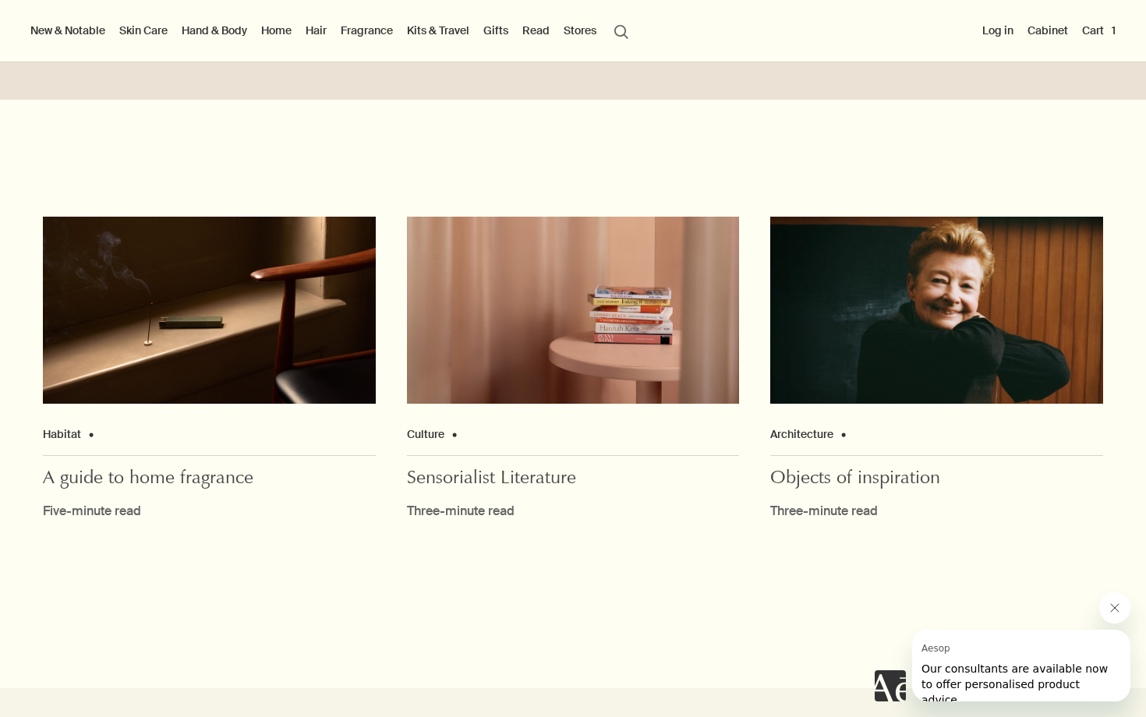
scroll to position [4176, 0]
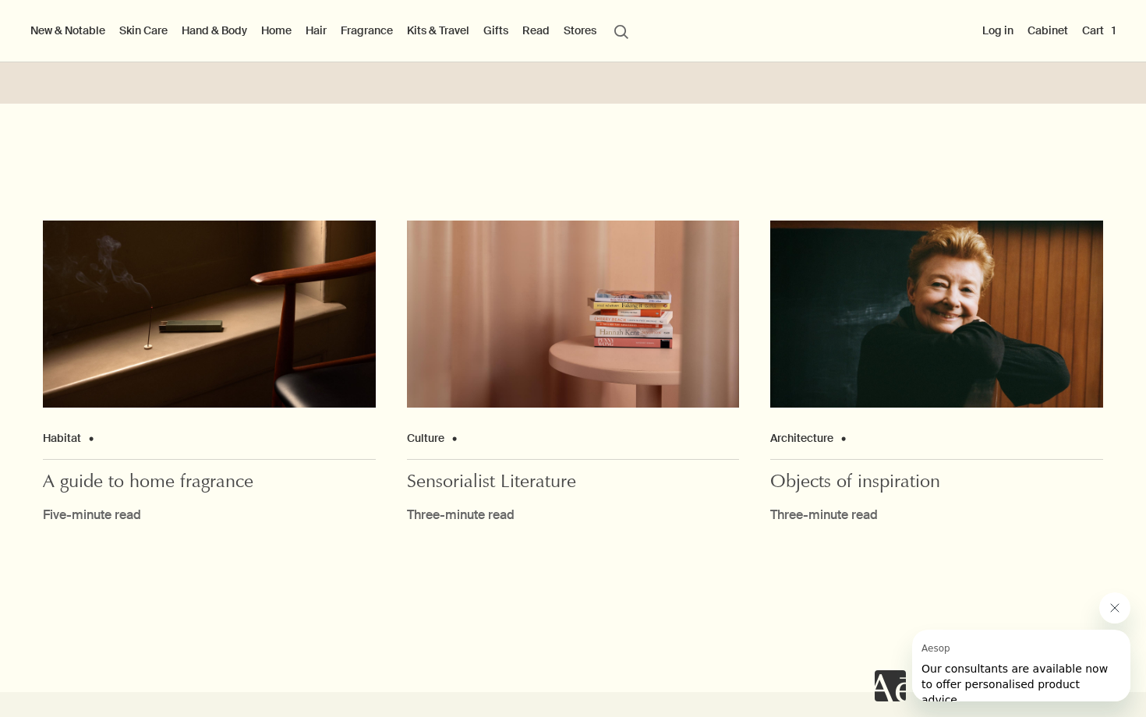
click at [143, 525] on div "Five-minute read" at bounding box center [209, 515] width 333 height 19
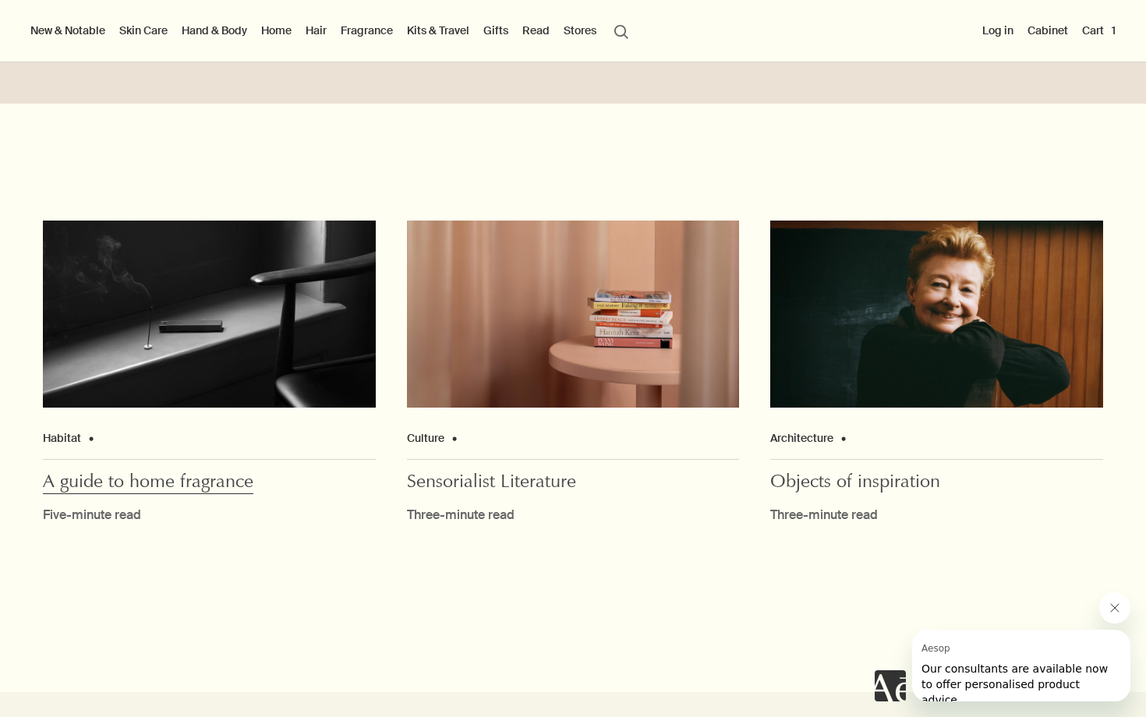
click at [159, 494] on span "A guide to home fragrance" at bounding box center [148, 483] width 210 height 21
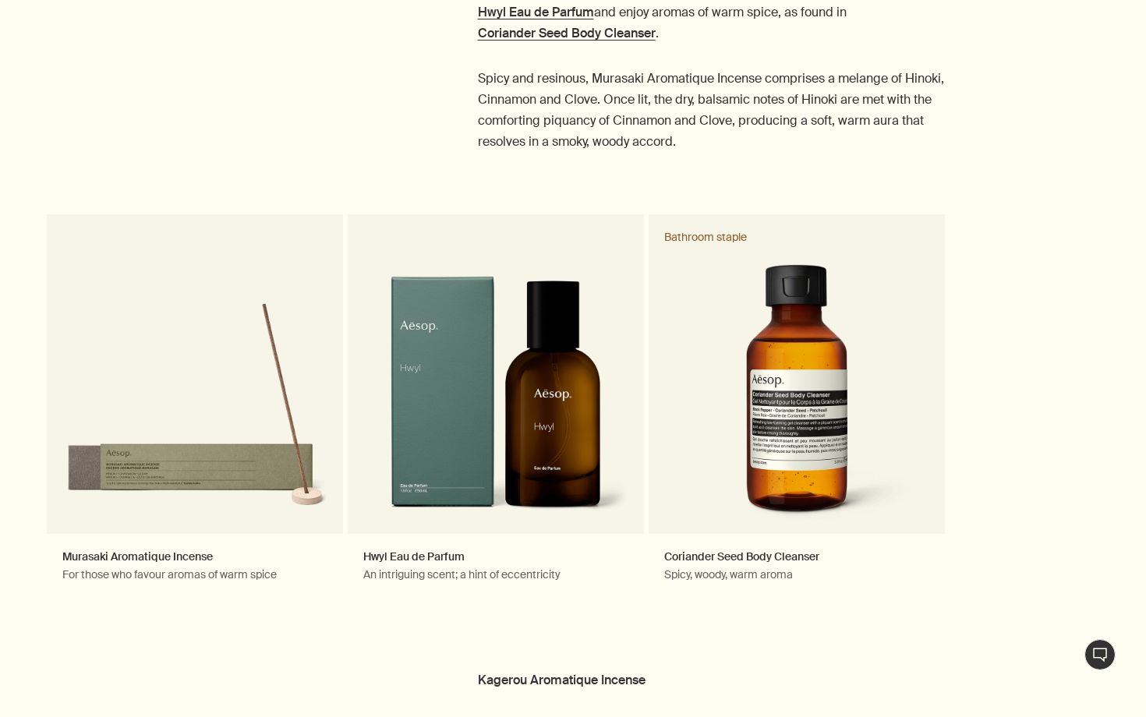
scroll to position [2251, 0]
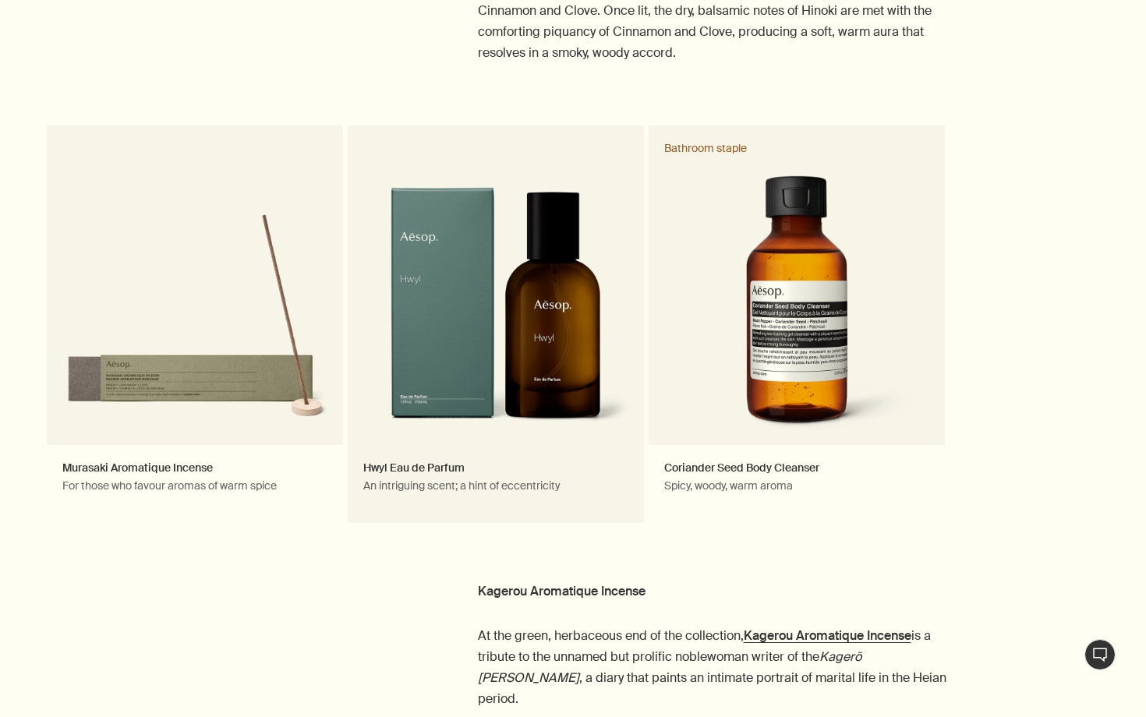
click at [532, 300] on link "Hwyl Eau de Parfum An intriguing scent; a hint of eccentricity" at bounding box center [496, 325] width 296 height 398
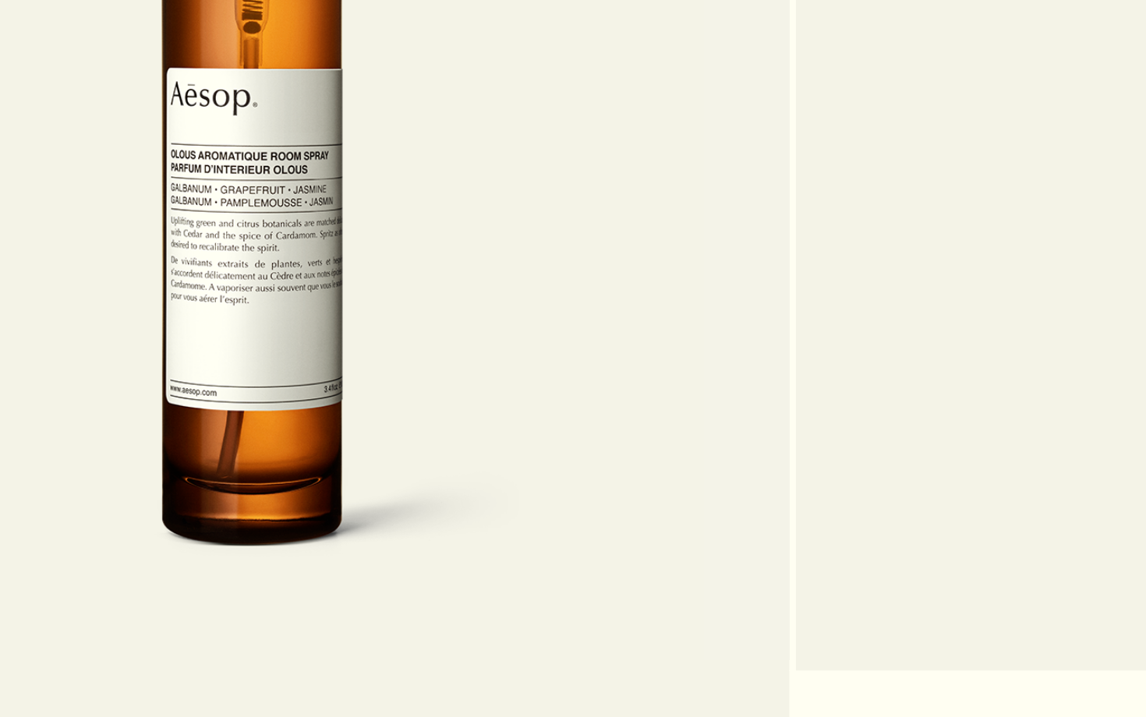
scroll to position [398, 0]
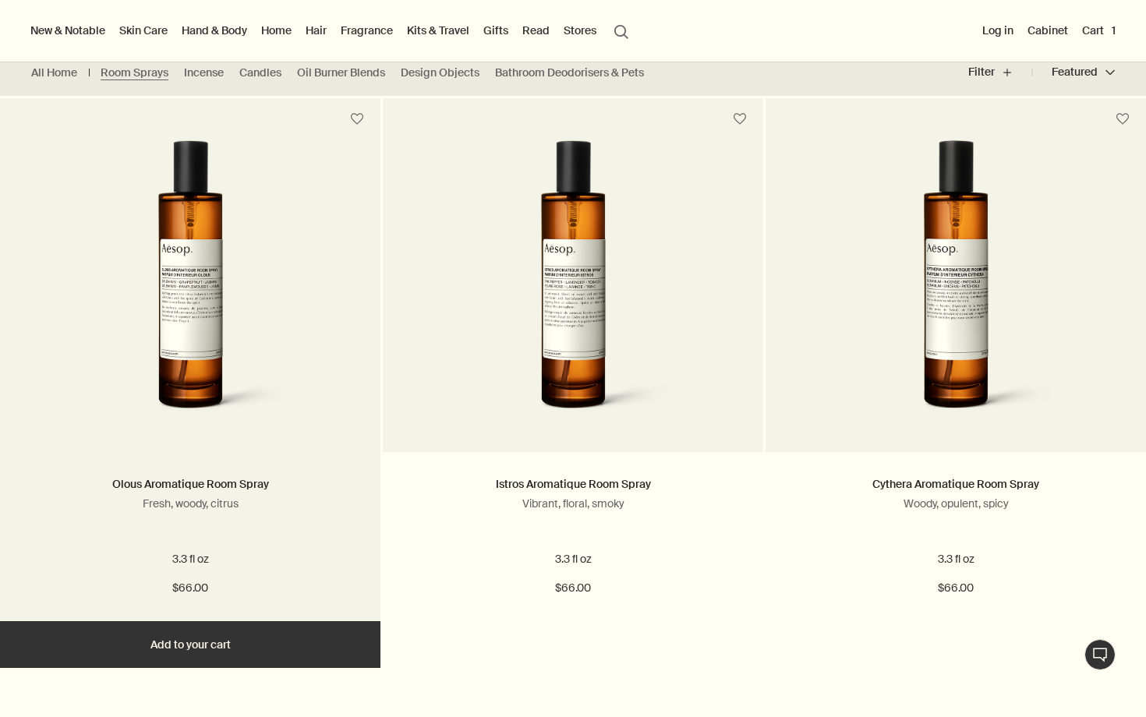
click at [161, 334] on img at bounding box center [190, 284] width 250 height 288
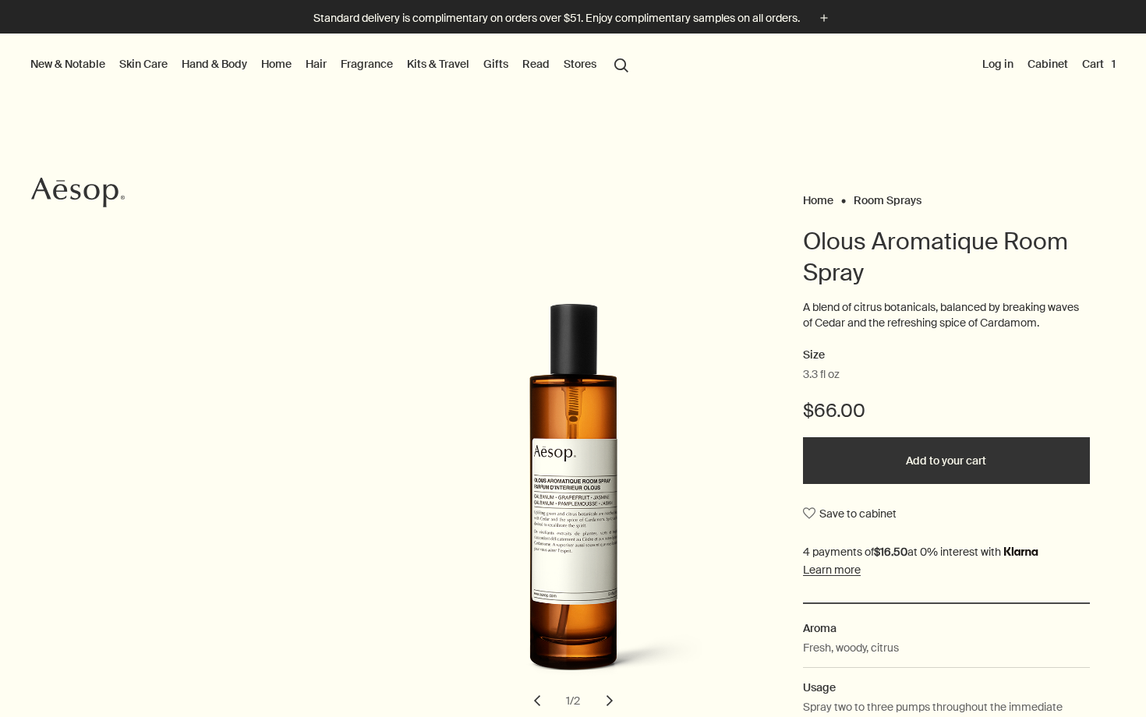
scroll to position [389, 0]
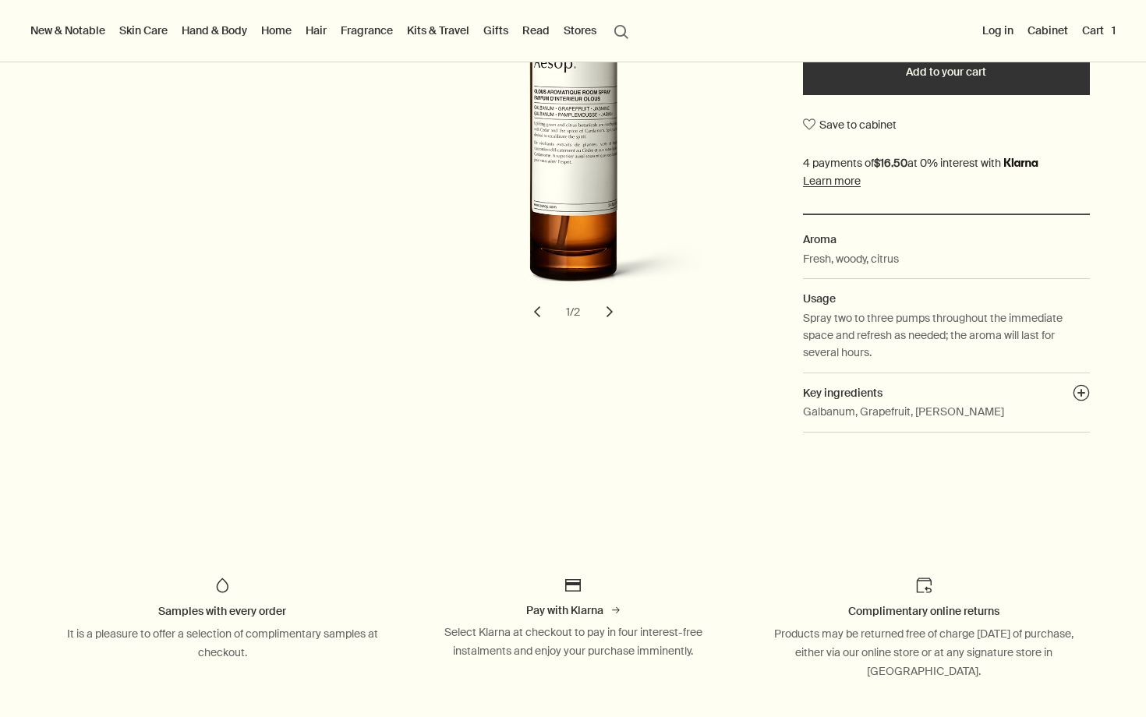
click at [609, 308] on button "chevron" at bounding box center [609, 312] width 34 height 34
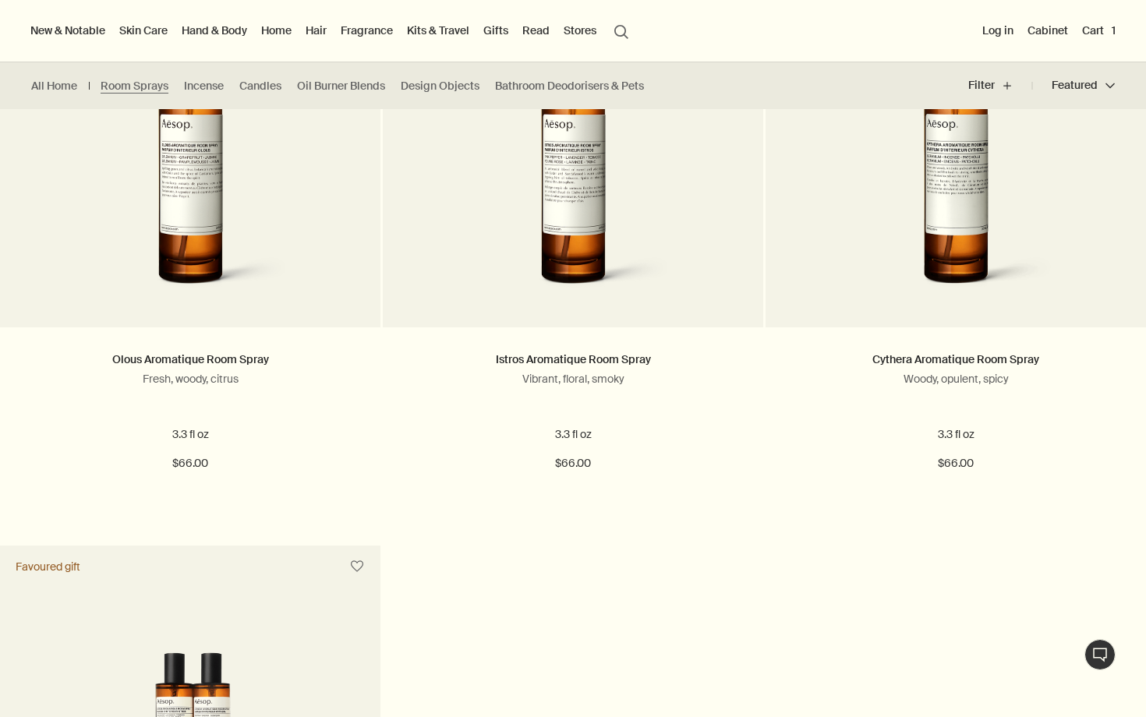
scroll to position [171, 0]
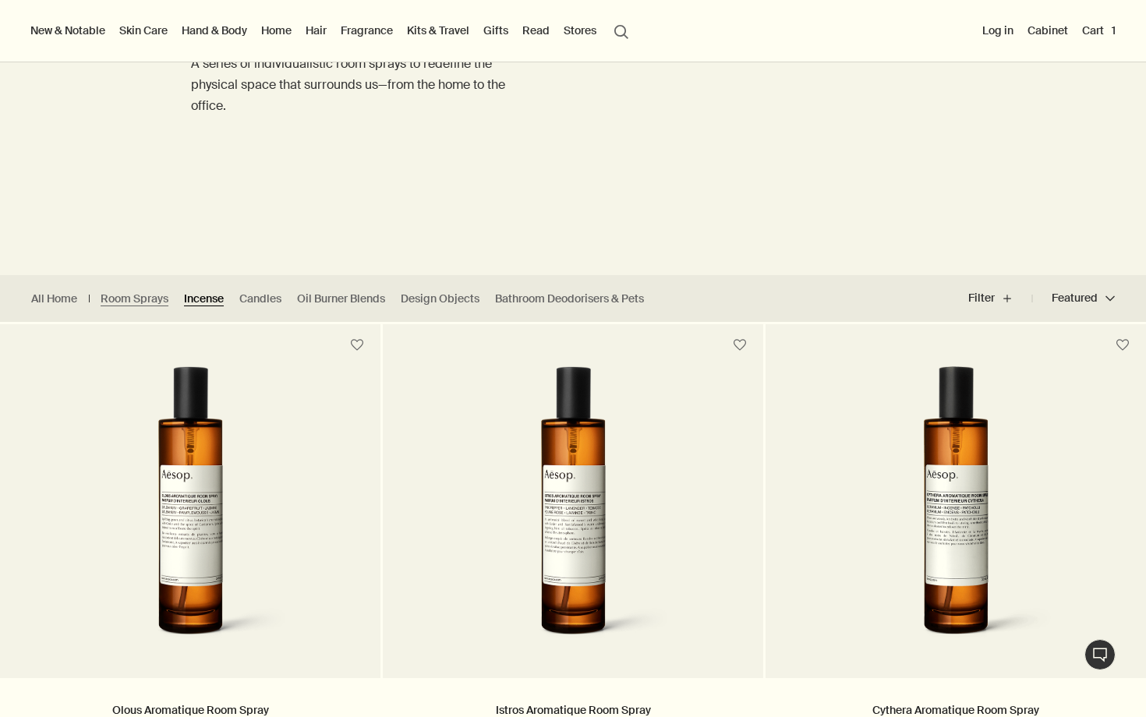
click at [216, 302] on link "Incense" at bounding box center [204, 299] width 40 height 15
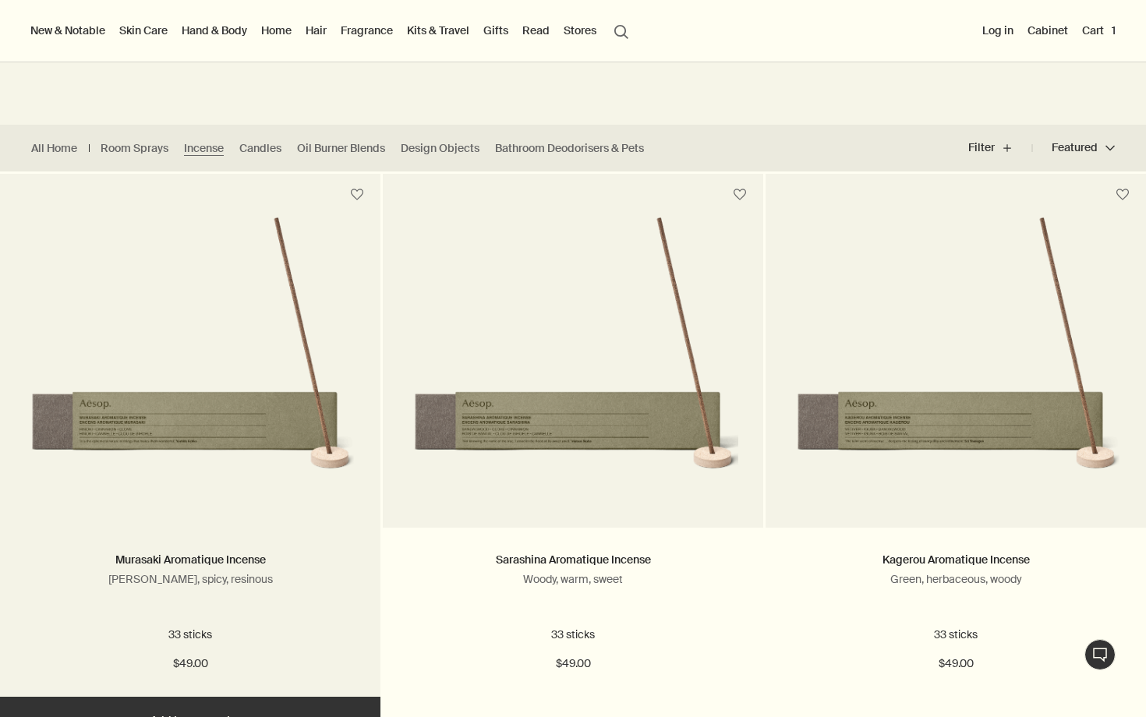
scroll to position [115, 0]
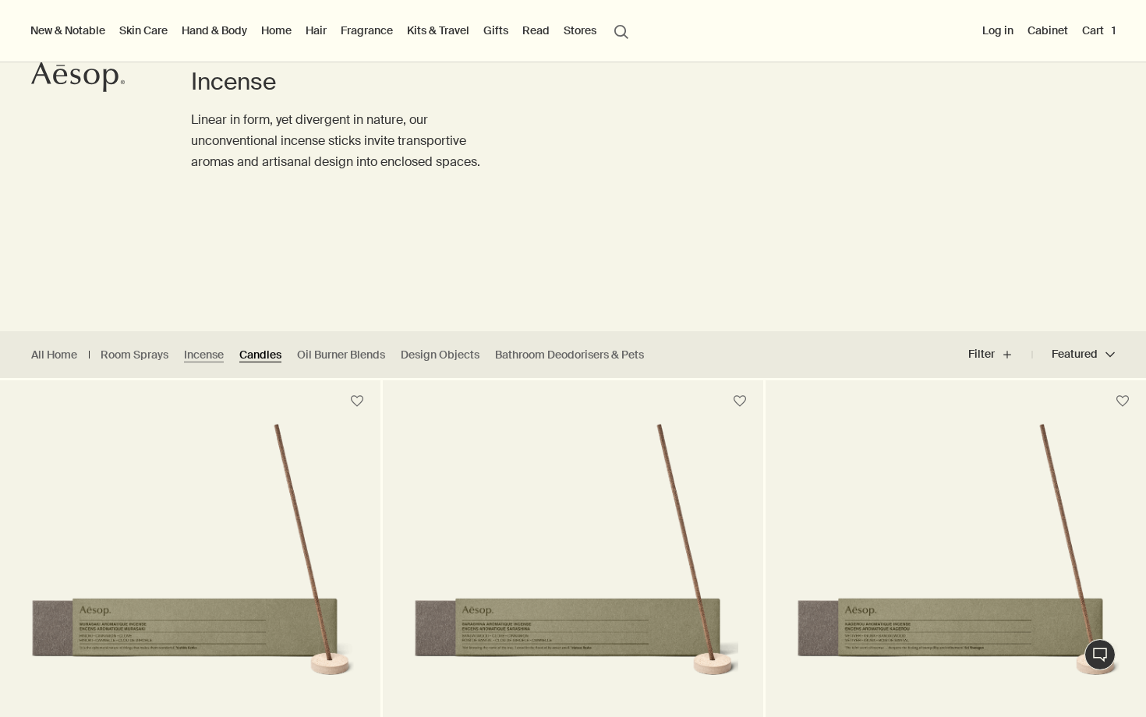
click at [265, 352] on link "Candles" at bounding box center [260, 355] width 42 height 15
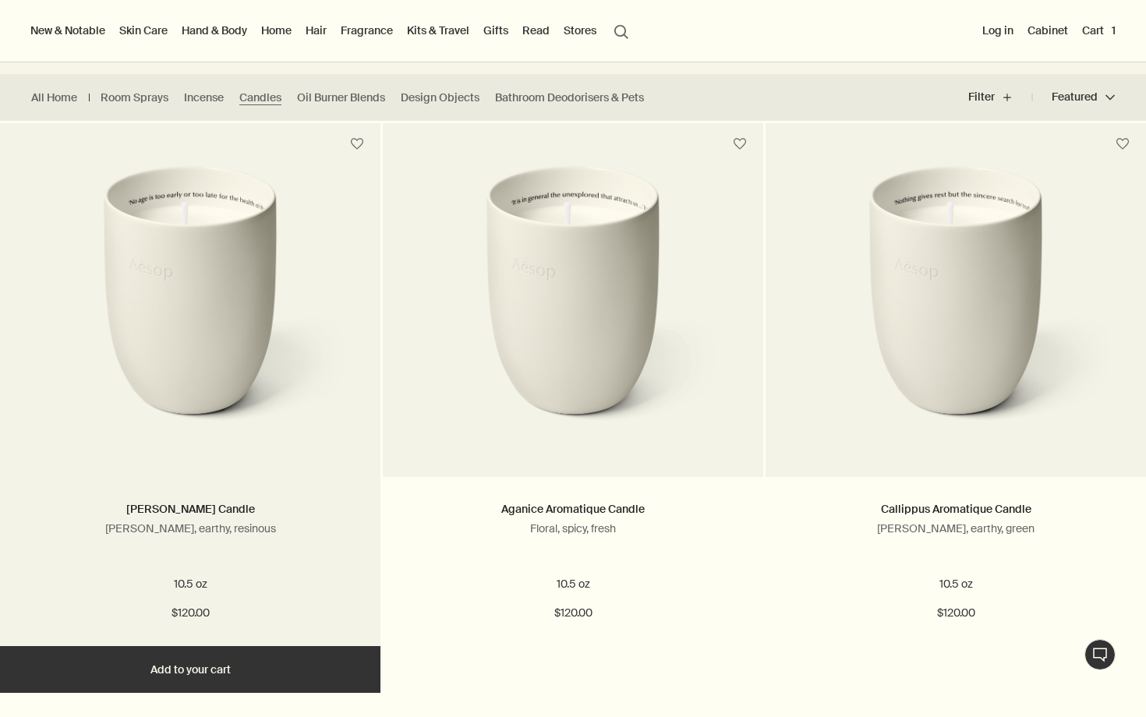
scroll to position [371, 0]
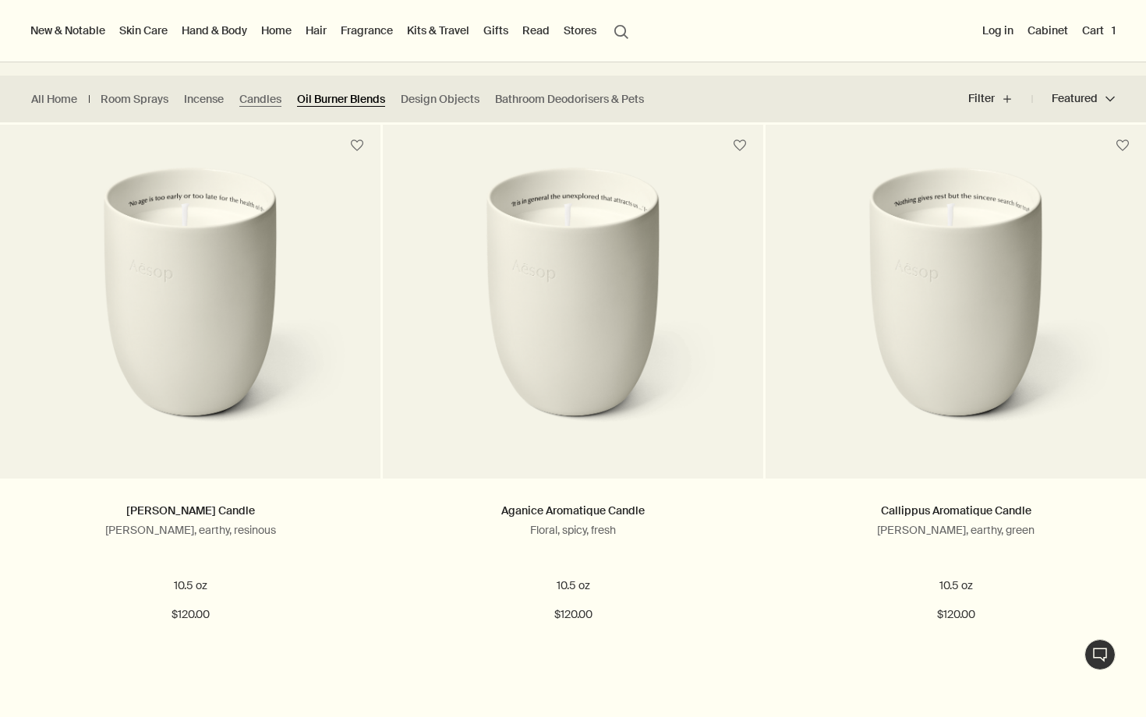
click at [358, 95] on link "Oil Burner Blends" at bounding box center [341, 99] width 88 height 15
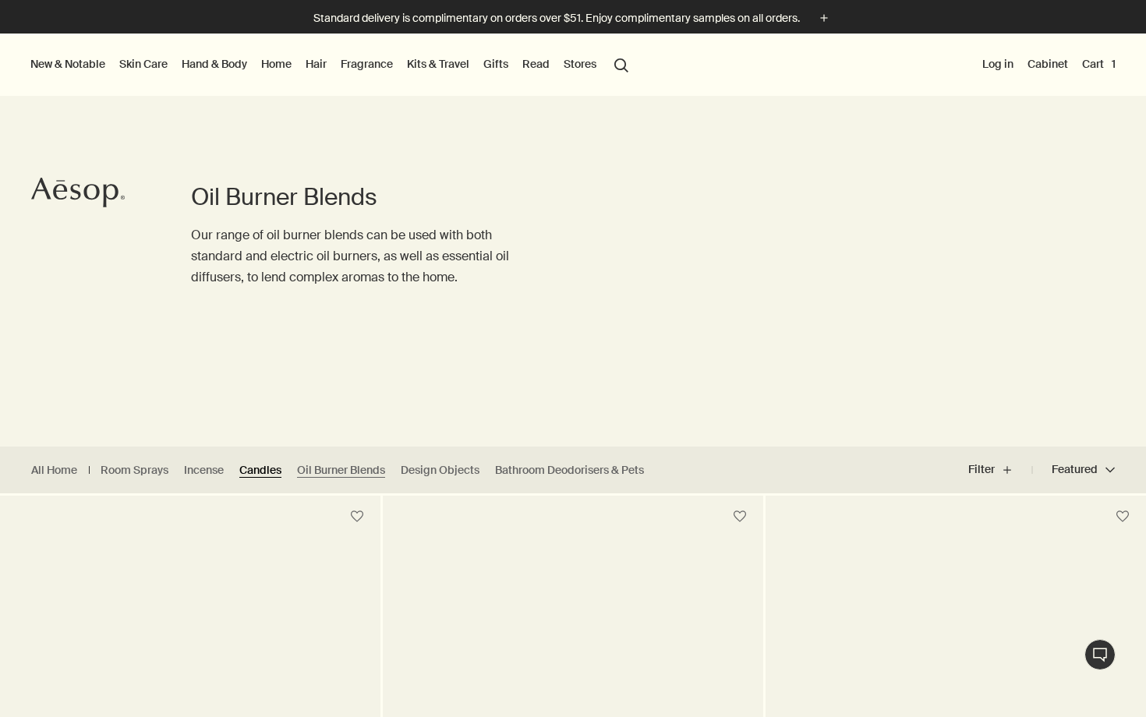
click at [253, 469] on link "Candles" at bounding box center [260, 470] width 42 height 15
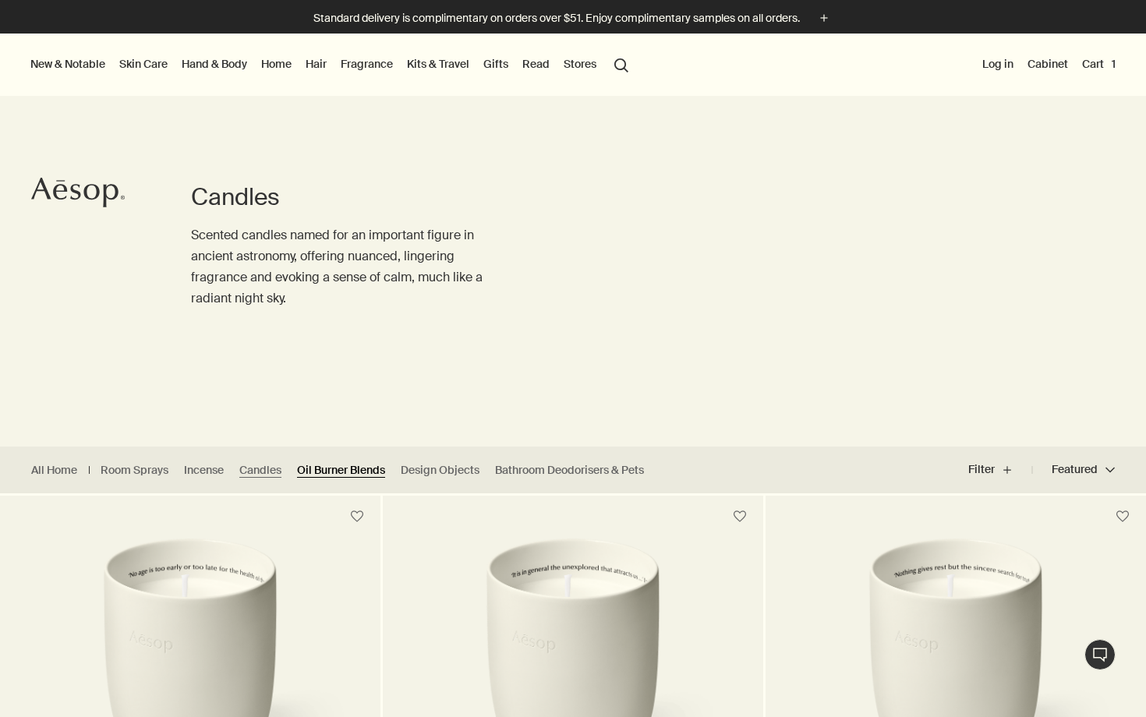
click at [320, 473] on link "Oil Burner Blends" at bounding box center [341, 470] width 88 height 15
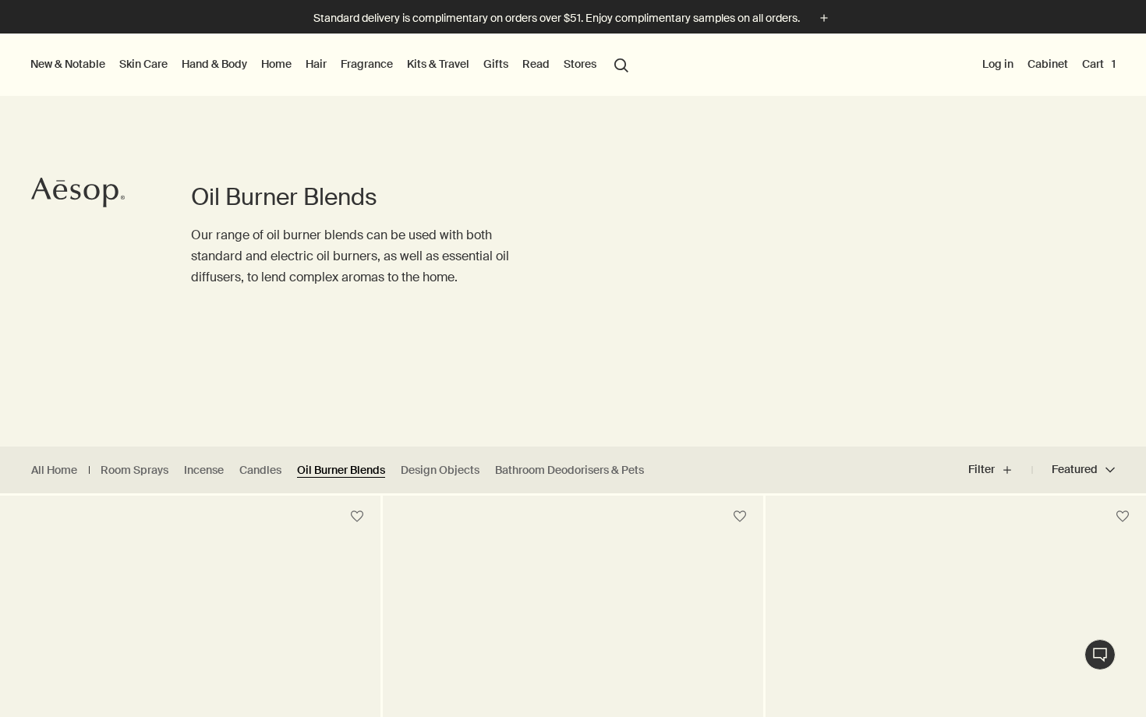
scroll to position [391, 0]
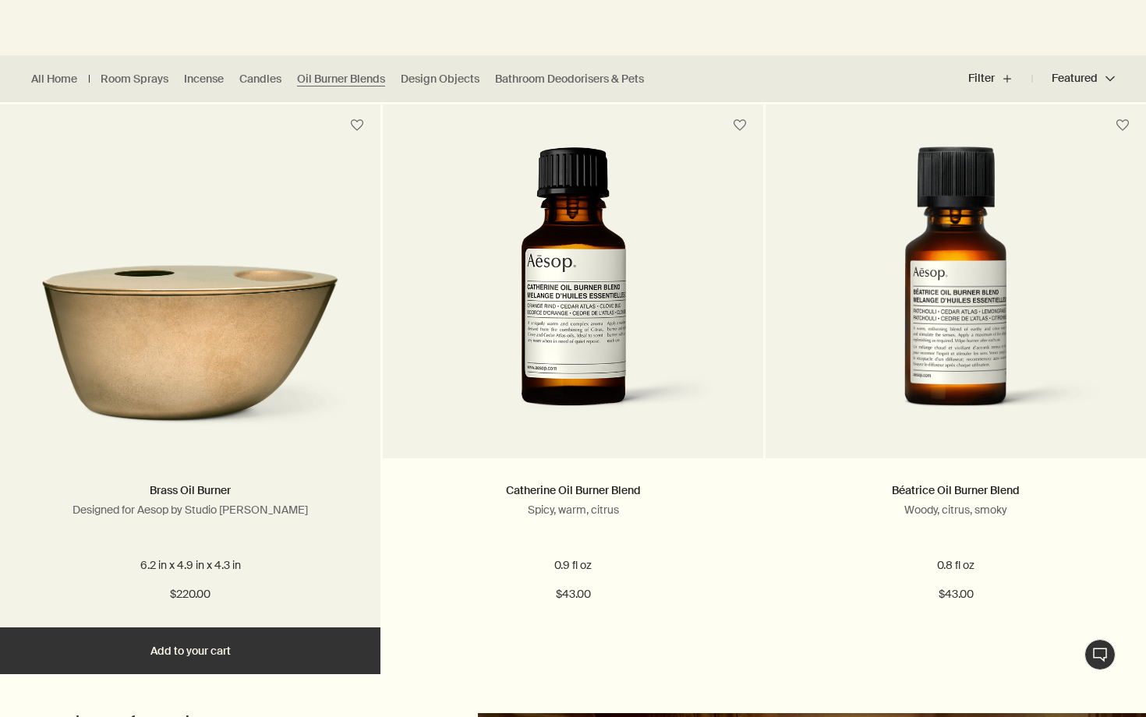
click at [279, 420] on img at bounding box center [190, 333] width 334 height 203
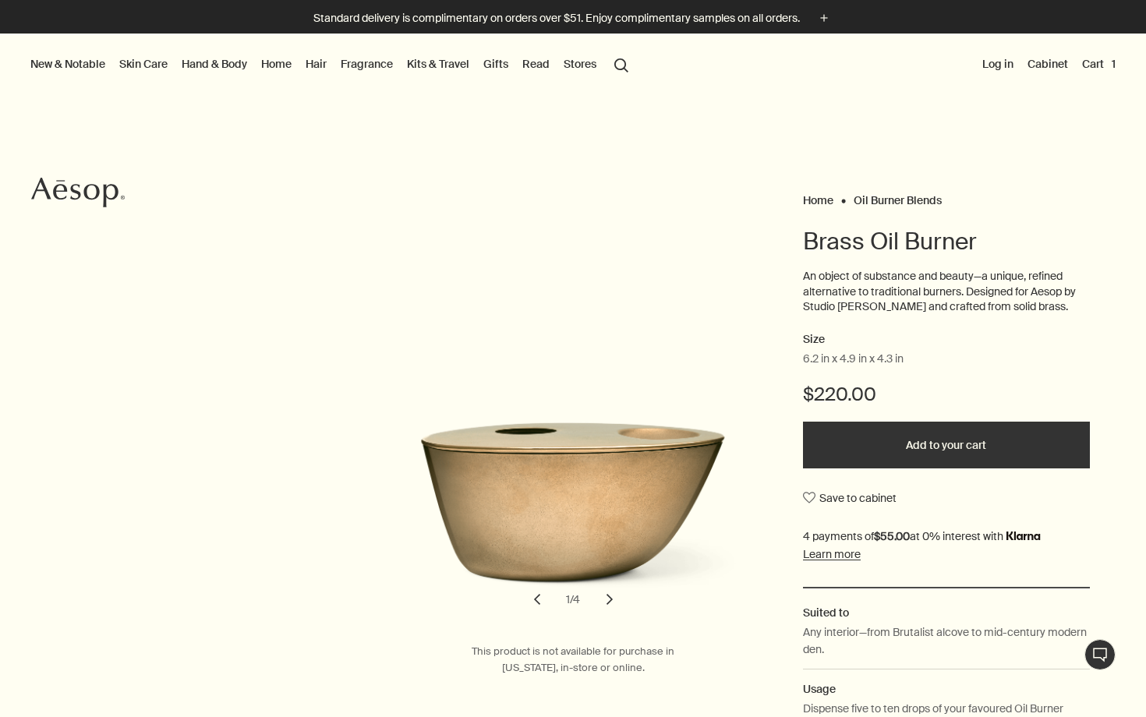
click at [610, 599] on button "chevron" at bounding box center [609, 599] width 34 height 34
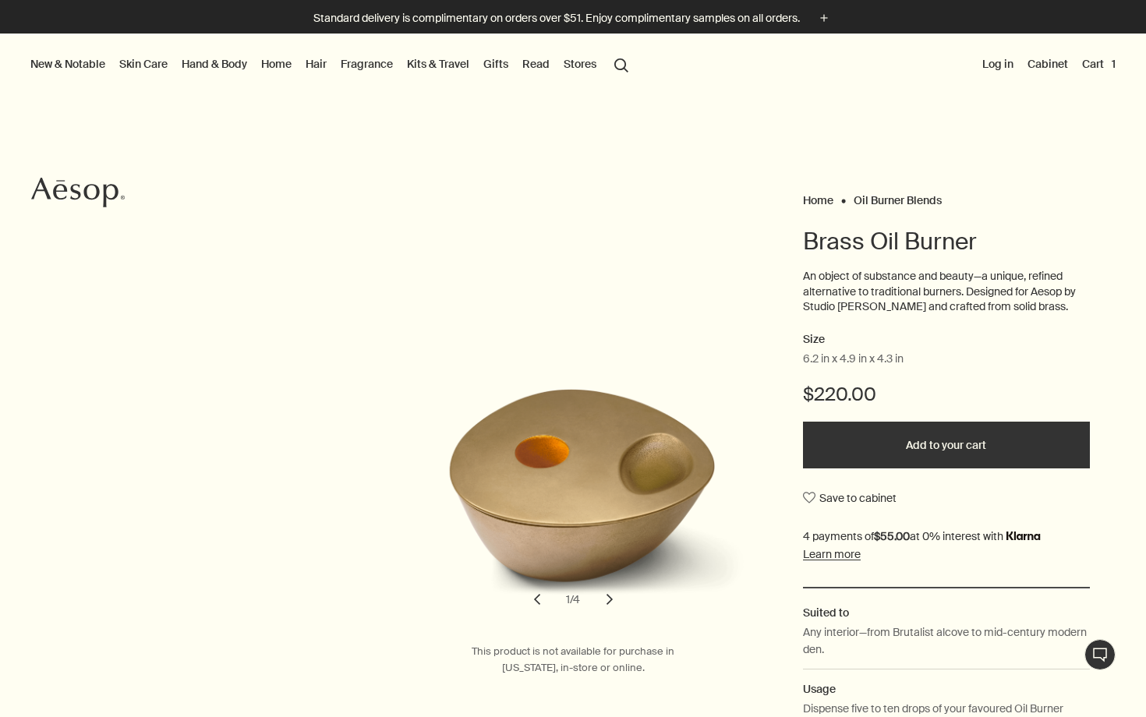
click at [610, 599] on button "chevron" at bounding box center [609, 599] width 34 height 34
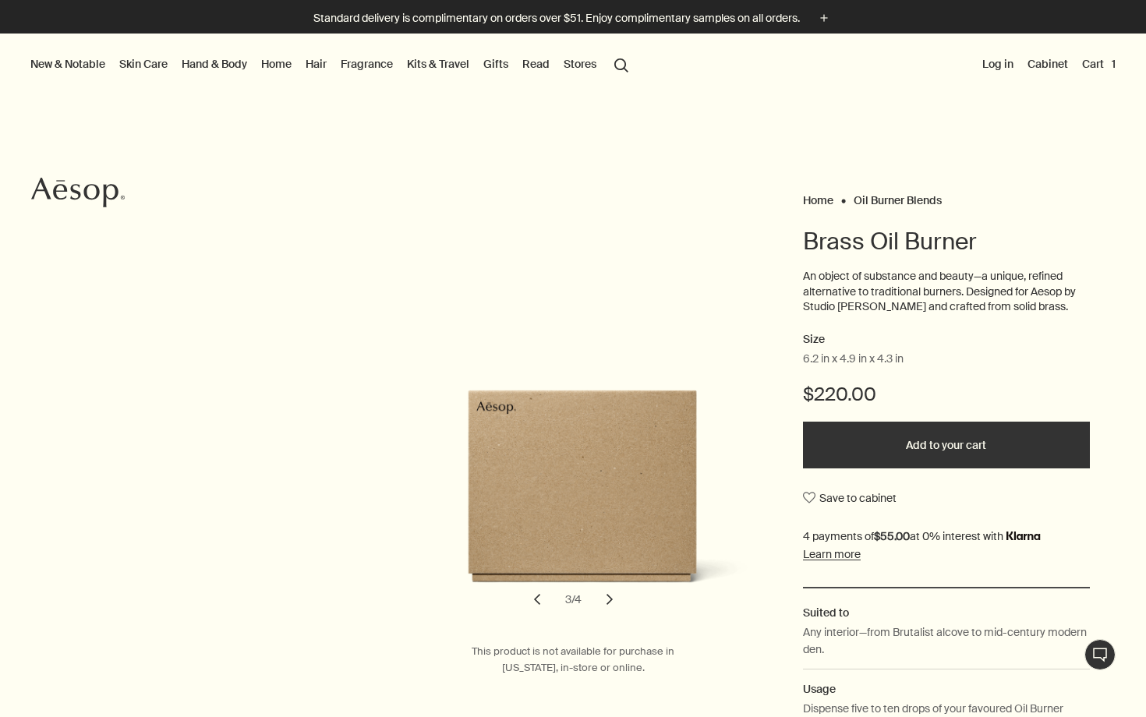
click at [610, 599] on button "chevron" at bounding box center [609, 599] width 34 height 34
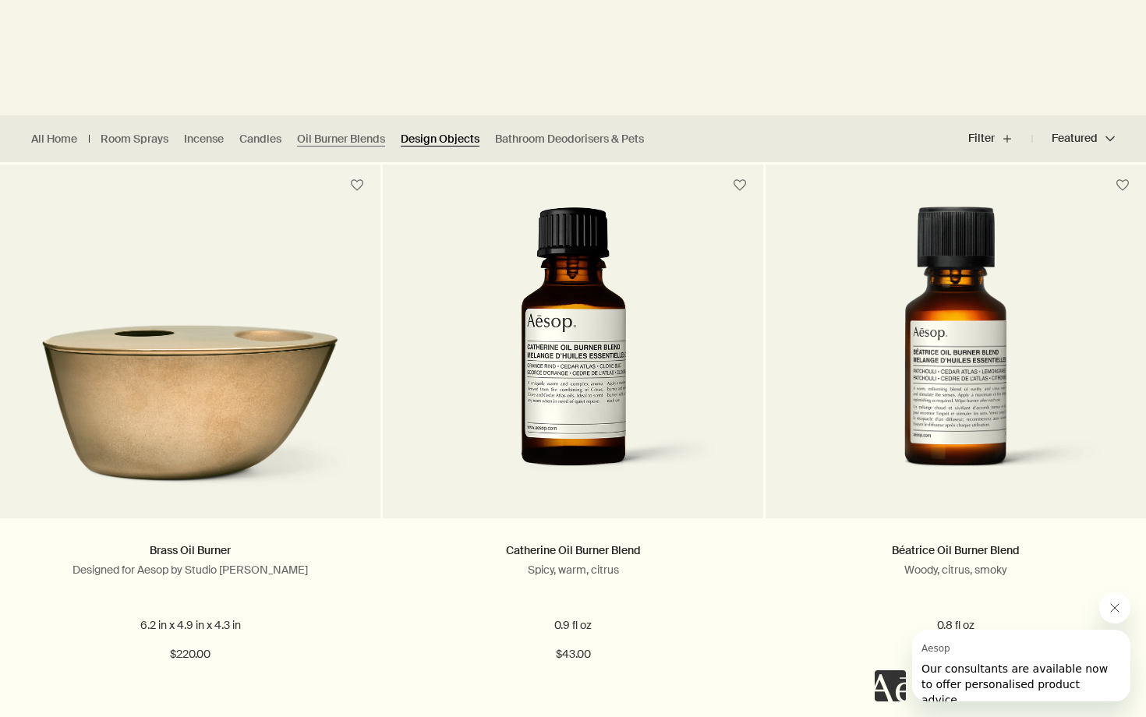
click at [463, 136] on link "Design Objects" at bounding box center [440, 139] width 79 height 15
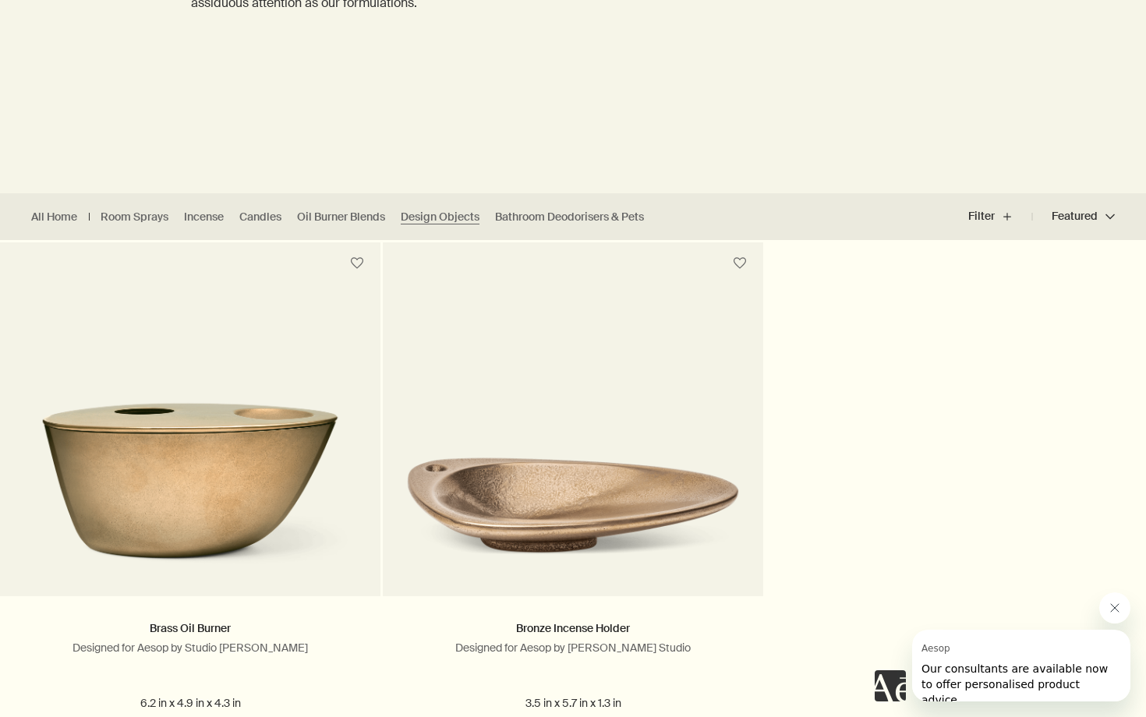
scroll to position [387, 0]
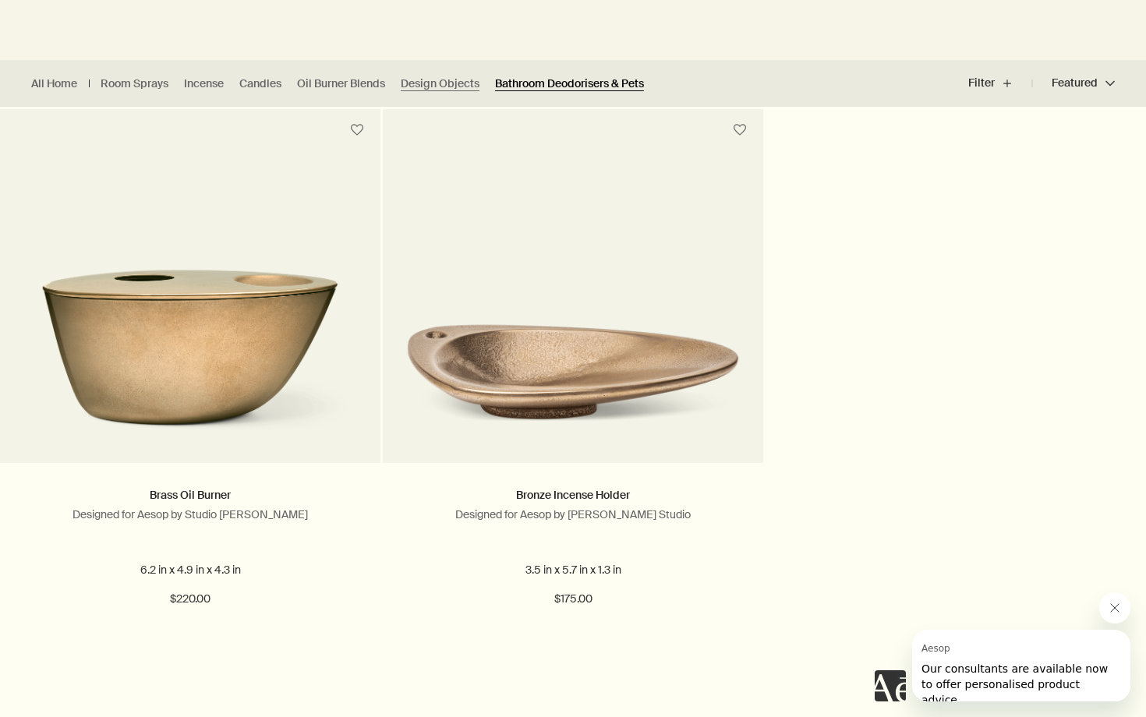
click at [582, 86] on link "Bathroom Deodorisers & Pets" at bounding box center [569, 83] width 149 height 15
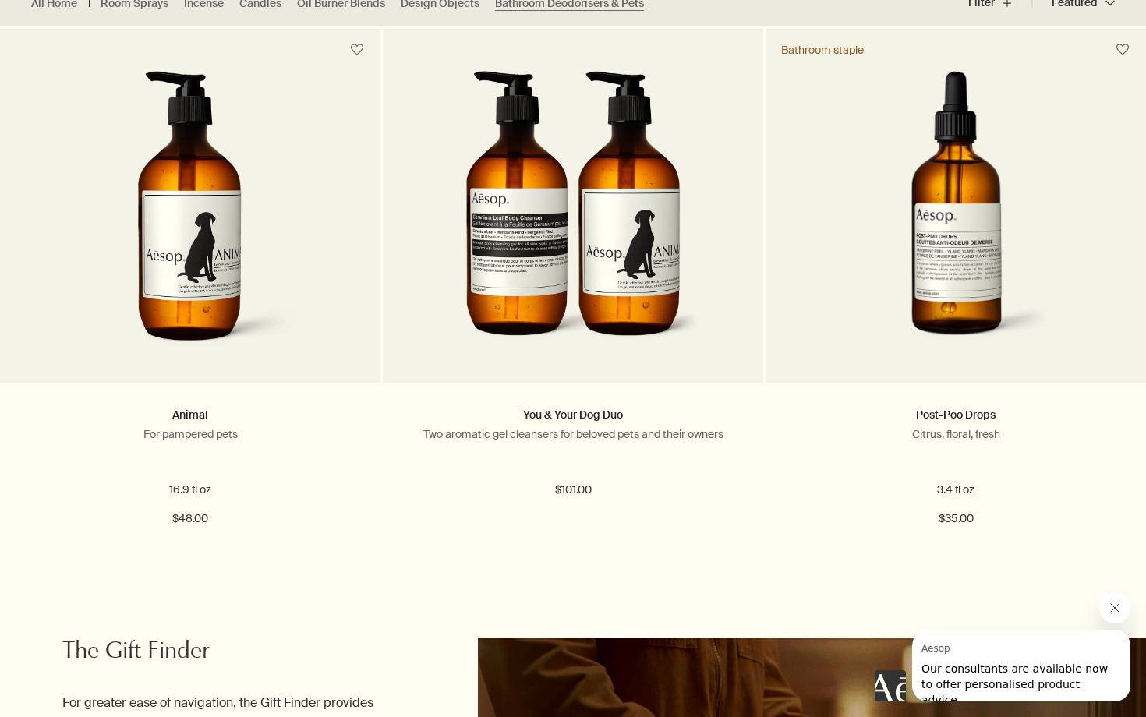
scroll to position [490, 0]
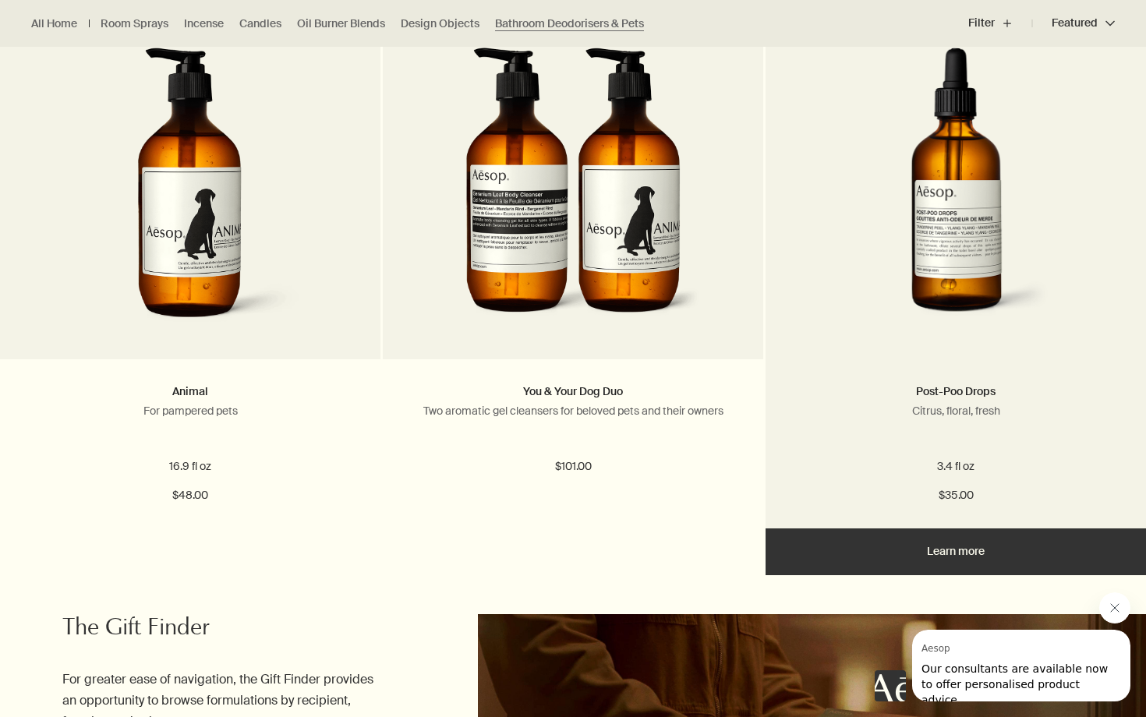
click at [949, 161] on img at bounding box center [955, 192] width 283 height 288
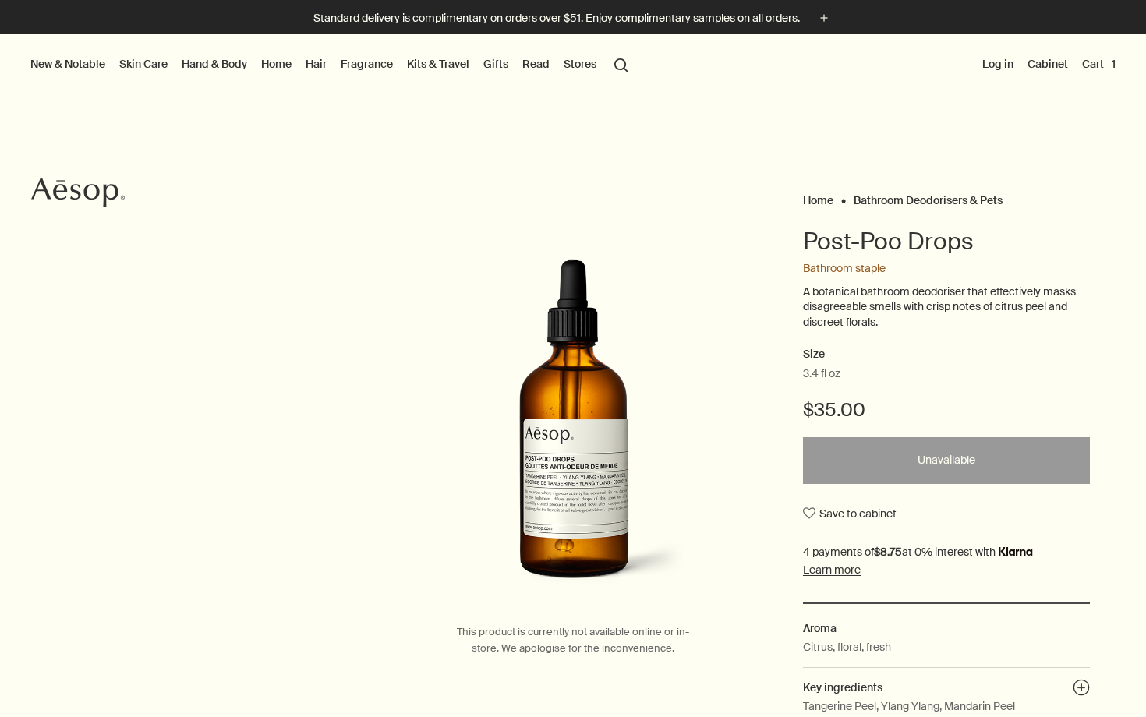
scroll to position [129, 0]
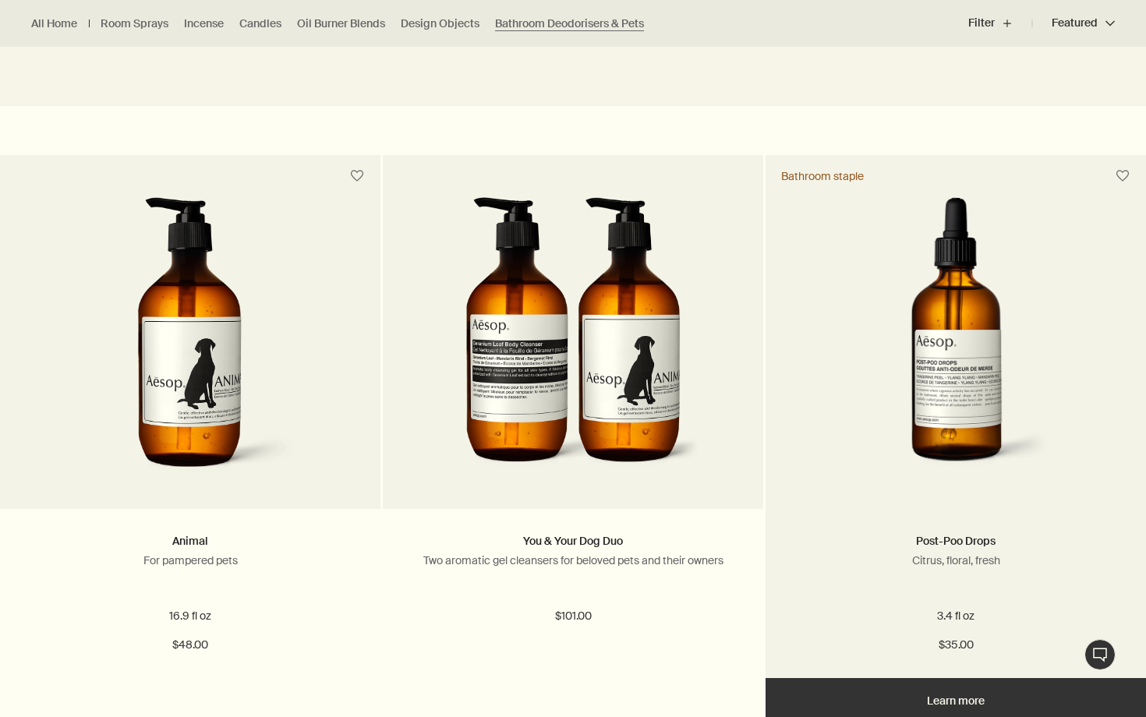
scroll to position [267, 0]
